Goal: Browse casually: Explore the website without a specific task or goal

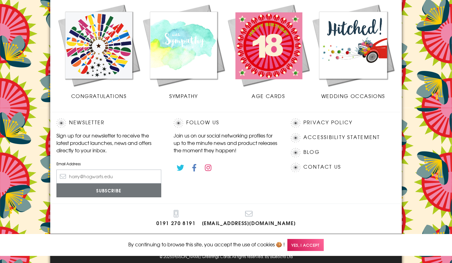
scroll to position [269, 0]
